Goal: Find specific page/section: Find specific page/section

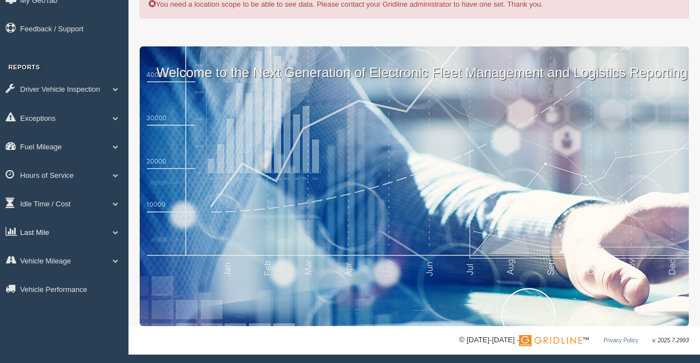
scroll to position [49, 0]
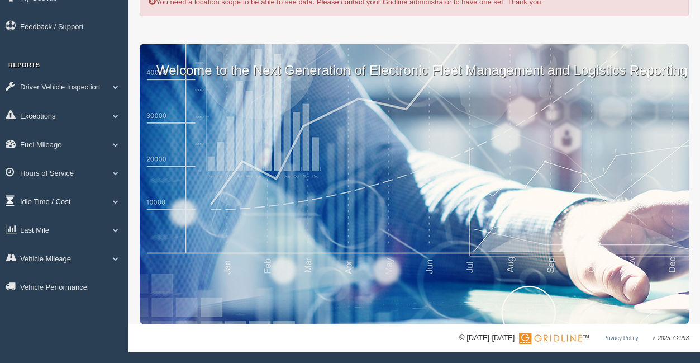
click at [62, 211] on link "Idle Time / Cost" at bounding box center [64, 200] width 128 height 25
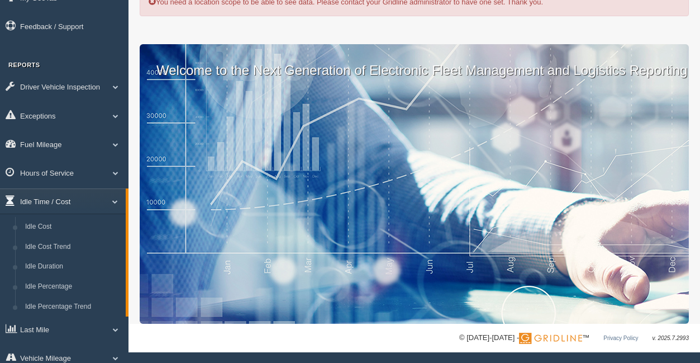
click at [84, 206] on link "Idle Time / Cost" at bounding box center [63, 200] width 126 height 25
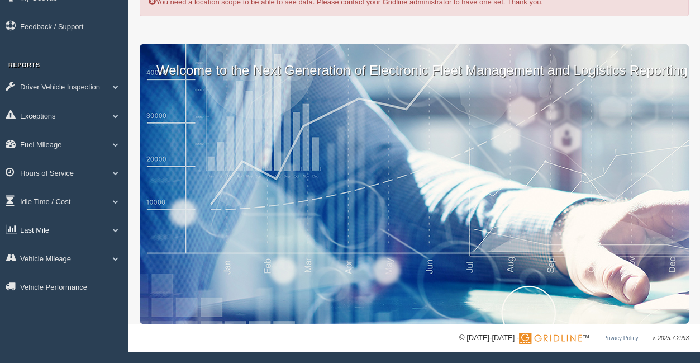
click at [68, 231] on link "Last Mile" at bounding box center [64, 229] width 128 height 25
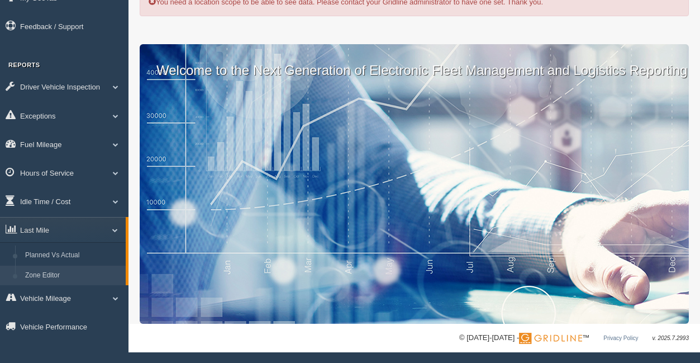
click at [61, 271] on link "Zone Editor" at bounding box center [73, 275] width 106 height 20
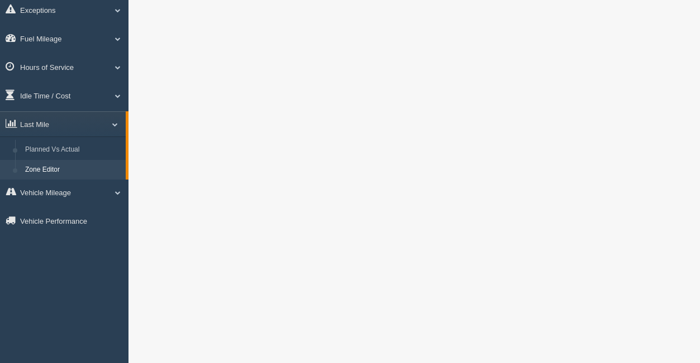
scroll to position [157, 0]
click at [77, 165] on link "Zone Editor" at bounding box center [73, 168] width 106 height 20
